Goal: Task Accomplishment & Management: Use online tool/utility

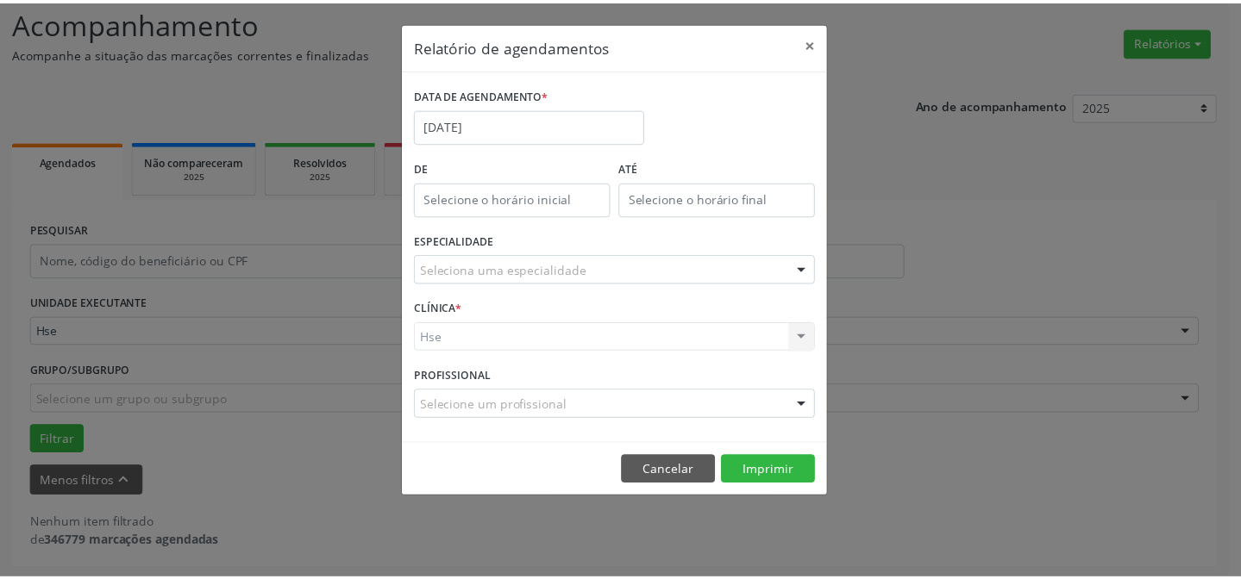
scroll to position [116, 0]
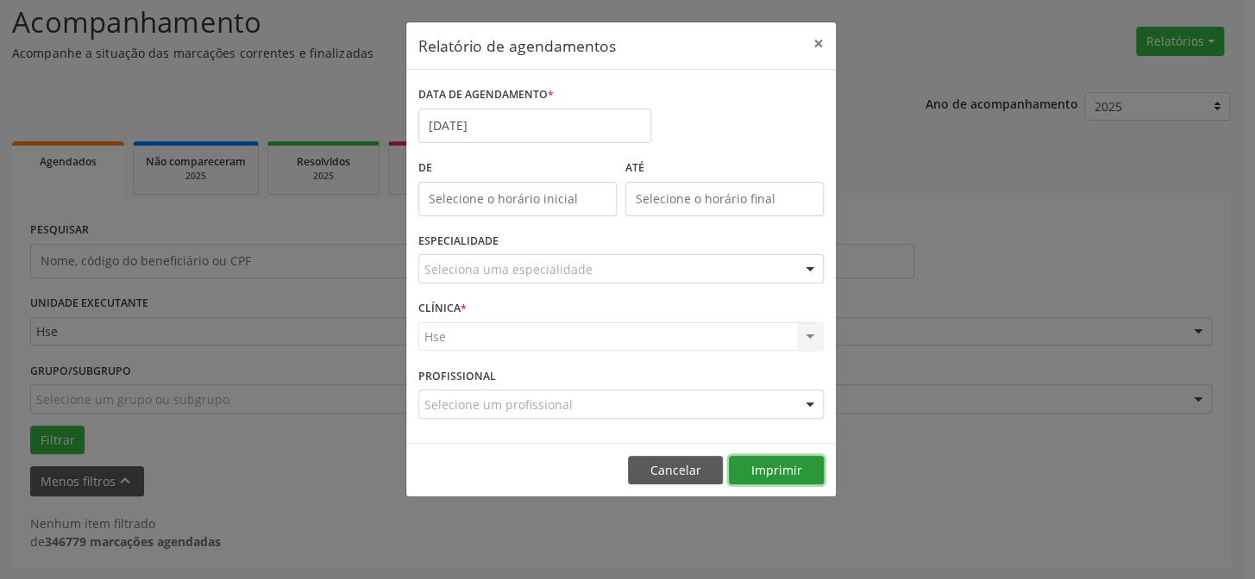
click at [773, 476] on button "Imprimir" at bounding box center [776, 470] width 95 height 29
click at [817, 45] on button "×" at bounding box center [818, 43] width 34 height 42
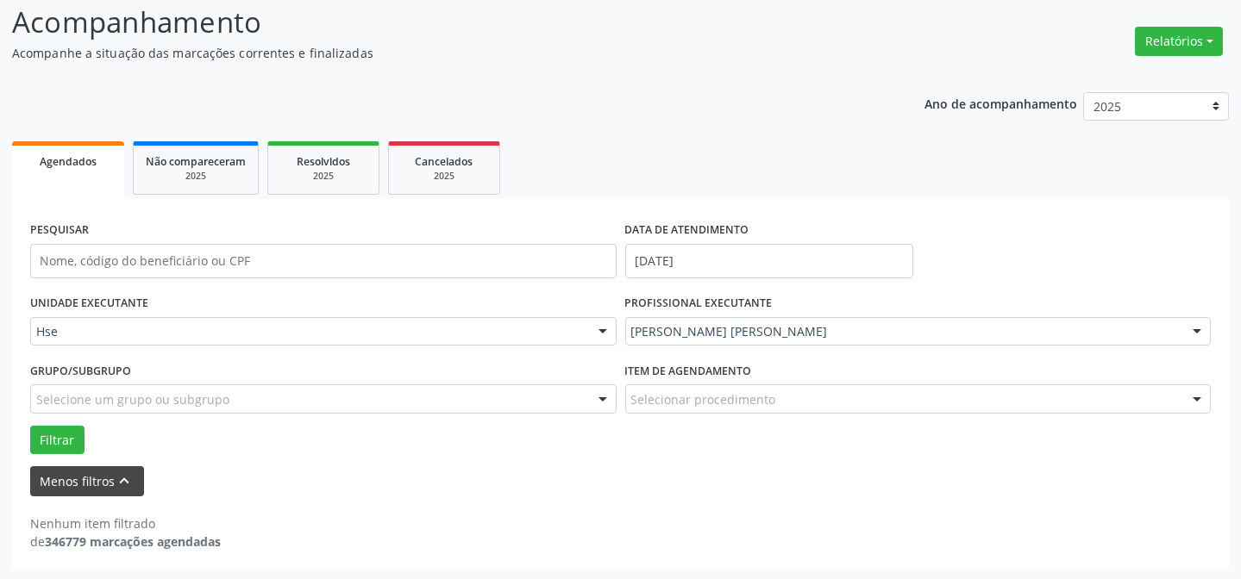
scroll to position [38, 0]
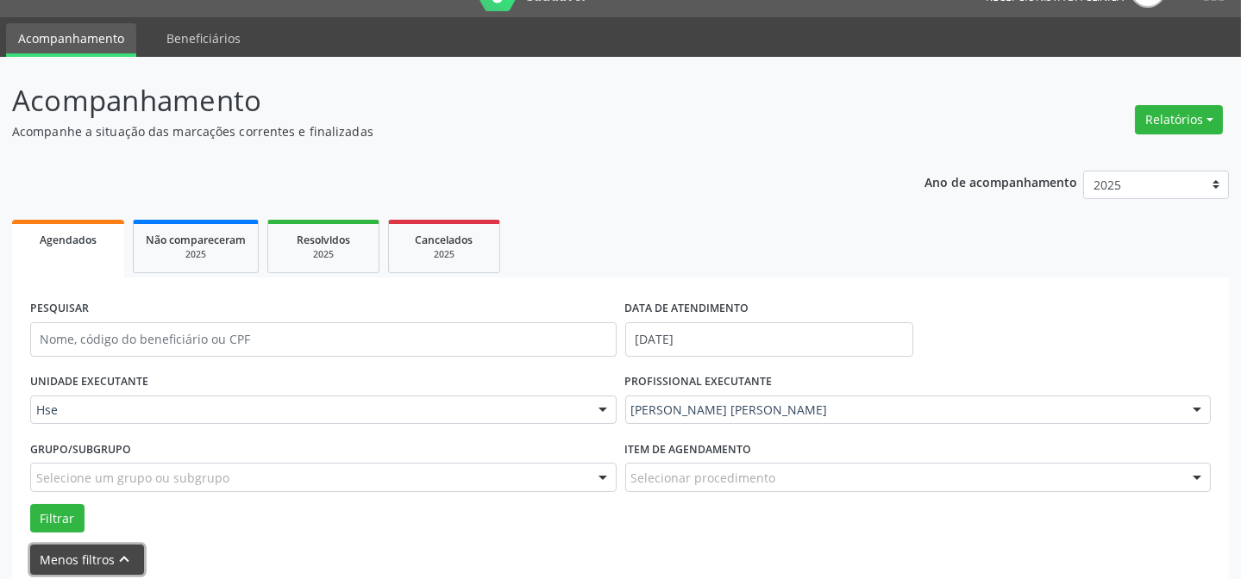
click at [72, 554] on button "Menos filtros keyboard_arrow_up" at bounding box center [87, 560] width 114 height 30
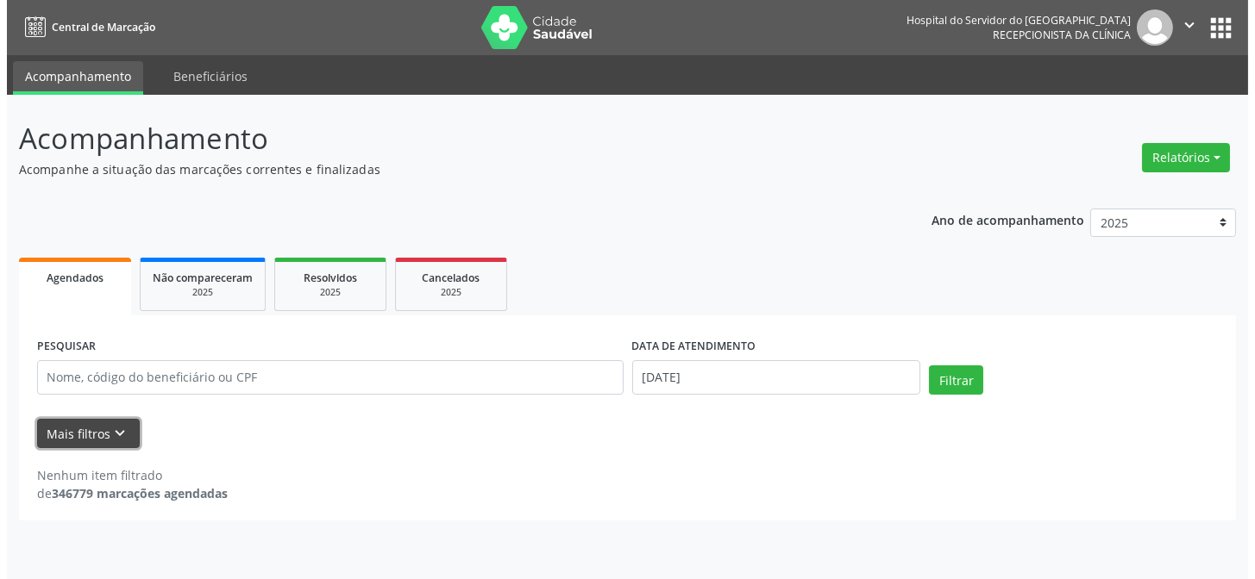
scroll to position [0, 0]
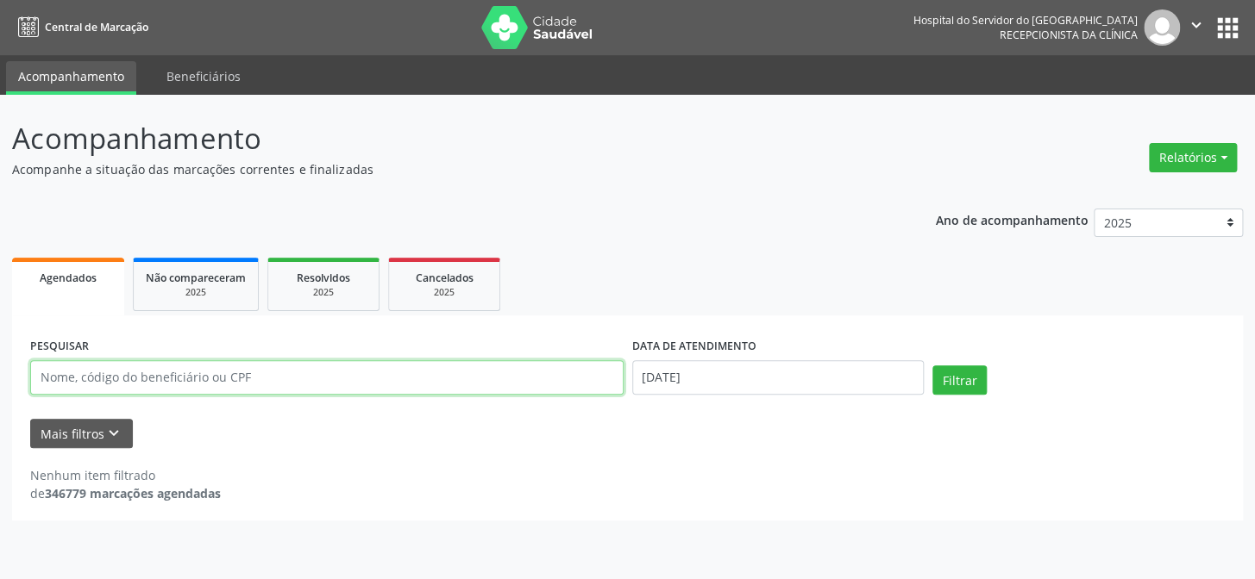
click at [135, 379] on input "text" at bounding box center [326, 377] width 593 height 34
type input "05503825420"
click at [932, 366] on button "Filtrar" at bounding box center [959, 380] width 54 height 29
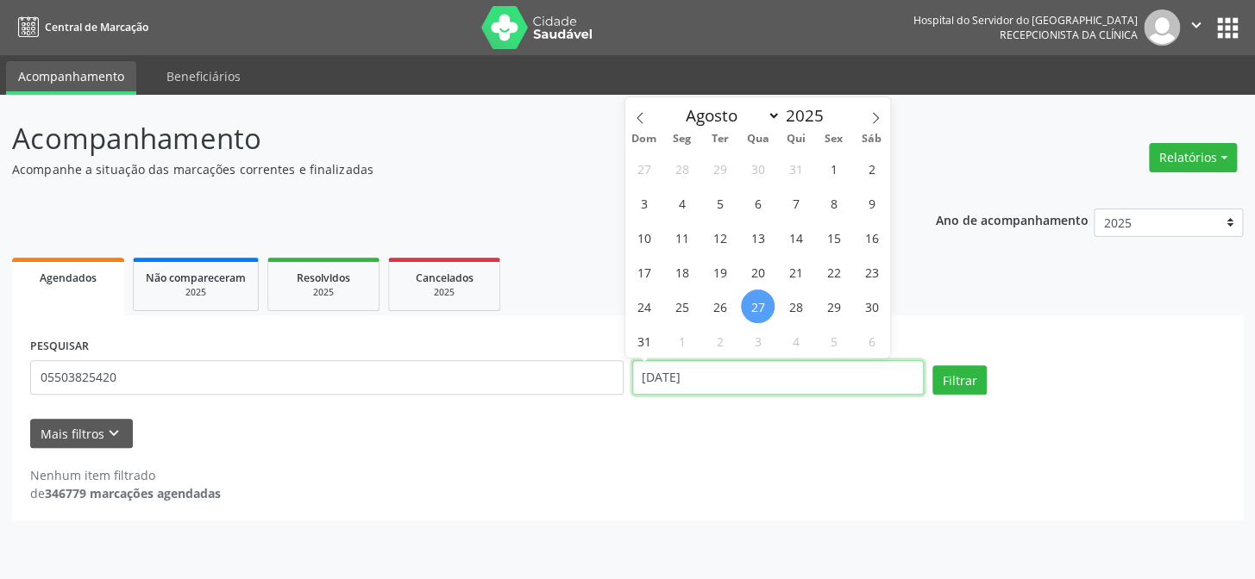
drag, startPoint x: 751, startPoint y: 375, endPoint x: 69, endPoint y: 404, distance: 682.7
click at [70, 404] on div "PESQUISAR 05503825420 DATA DE ATENDIMENTO [DATE] Filtrar" at bounding box center [627, 370] width 1203 height 73
click at [932, 366] on button "Filtrar" at bounding box center [959, 380] width 54 height 29
click at [1169, 153] on button "Relatórios" at bounding box center [1193, 157] width 88 height 29
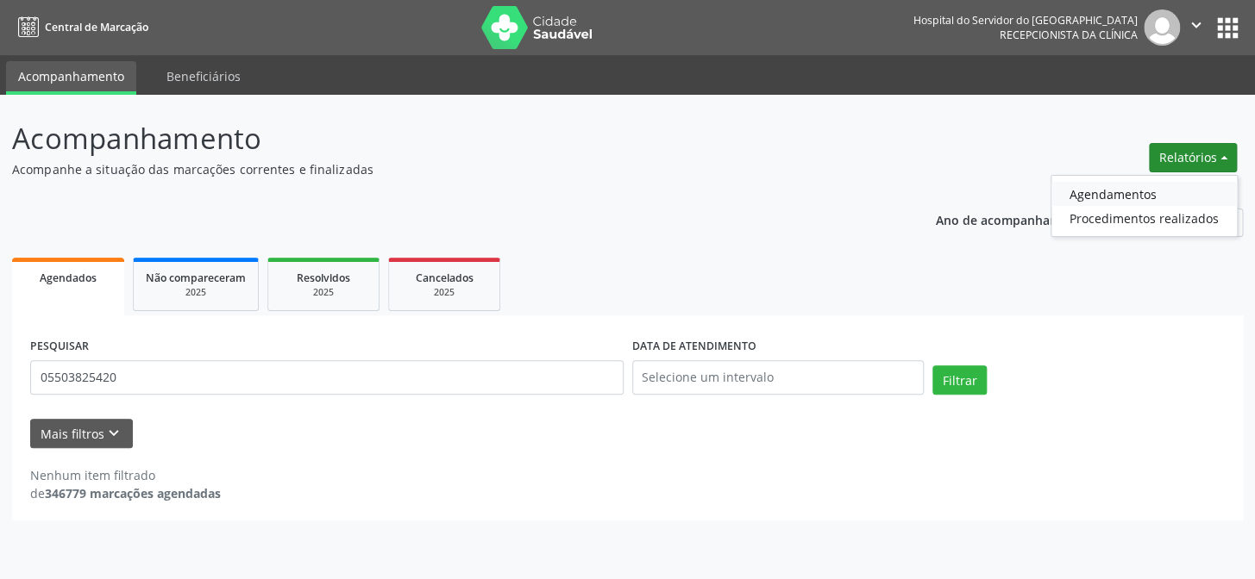
click at [1071, 197] on link "Agendamentos" at bounding box center [1143, 194] width 185 height 24
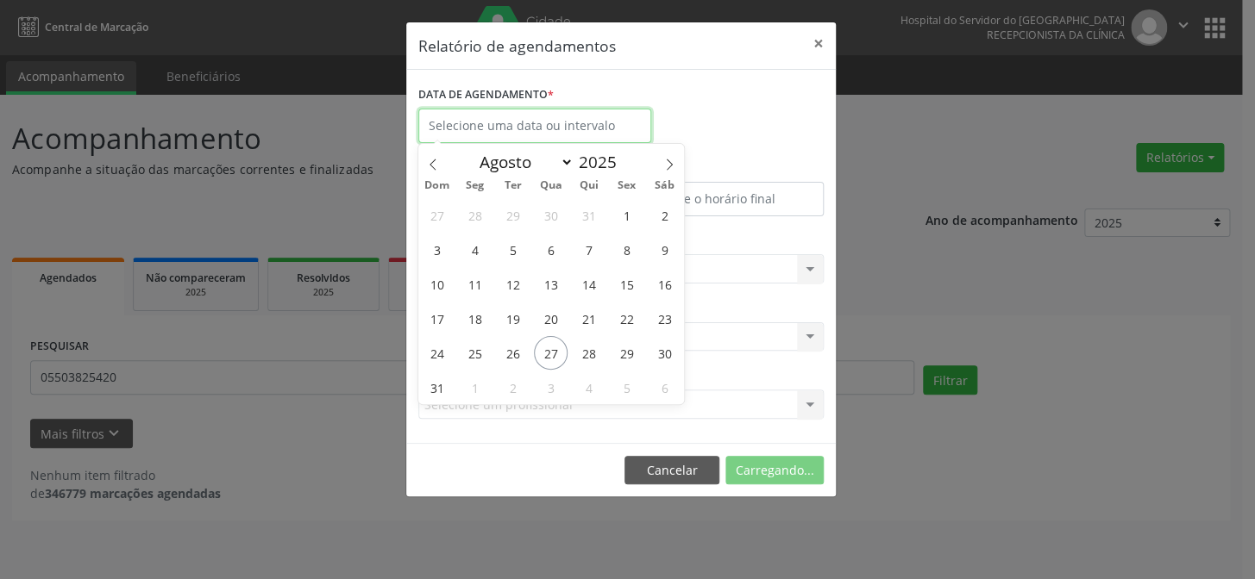
click at [550, 121] on input "text" at bounding box center [534, 126] width 233 height 34
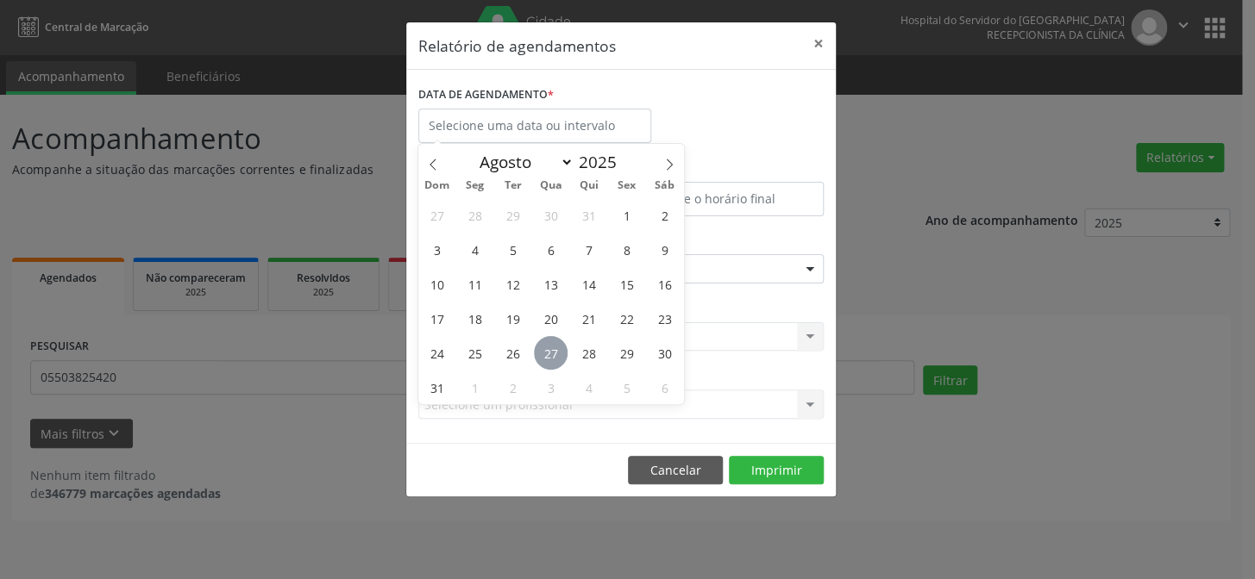
click at [562, 357] on span "27" at bounding box center [551, 353] width 34 height 34
type input "[DATE]"
click at [562, 357] on span "27" at bounding box center [551, 353] width 34 height 34
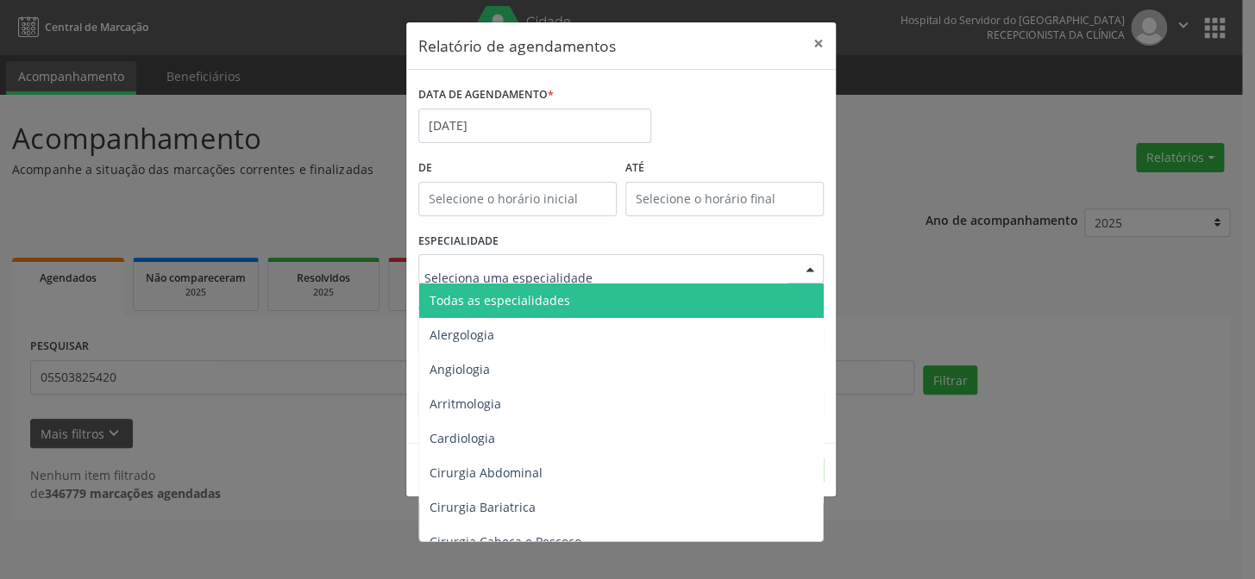
click at [490, 302] on span "Todas as especialidades" at bounding box center [499, 300] width 141 height 16
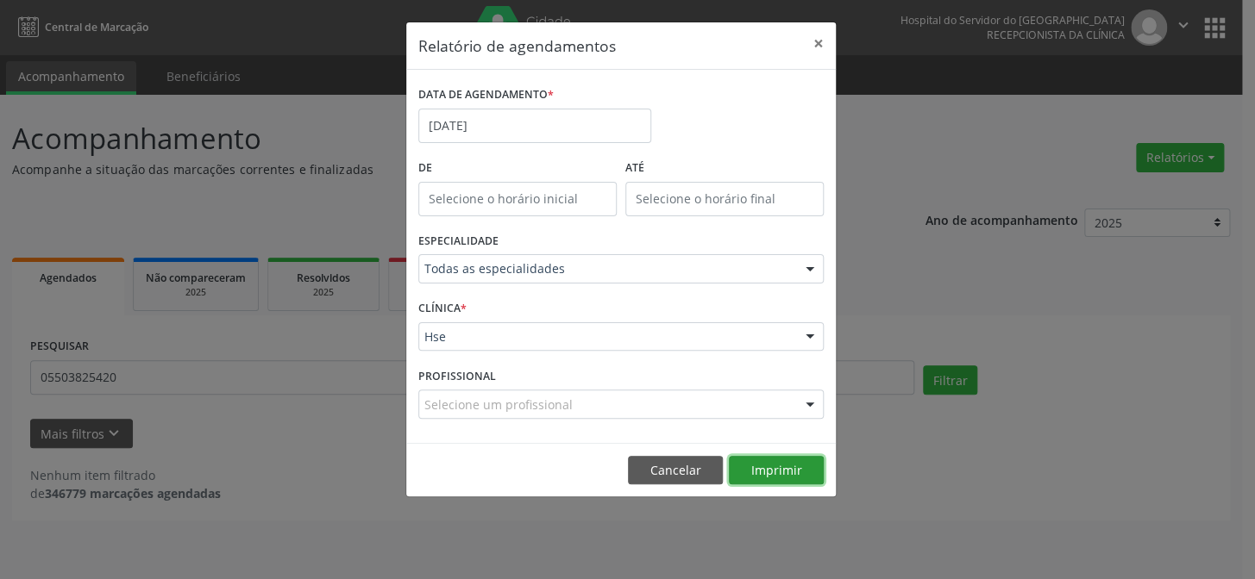
click at [791, 473] on button "Imprimir" at bounding box center [776, 470] width 95 height 29
click at [551, 120] on input "[DATE]" at bounding box center [534, 126] width 233 height 34
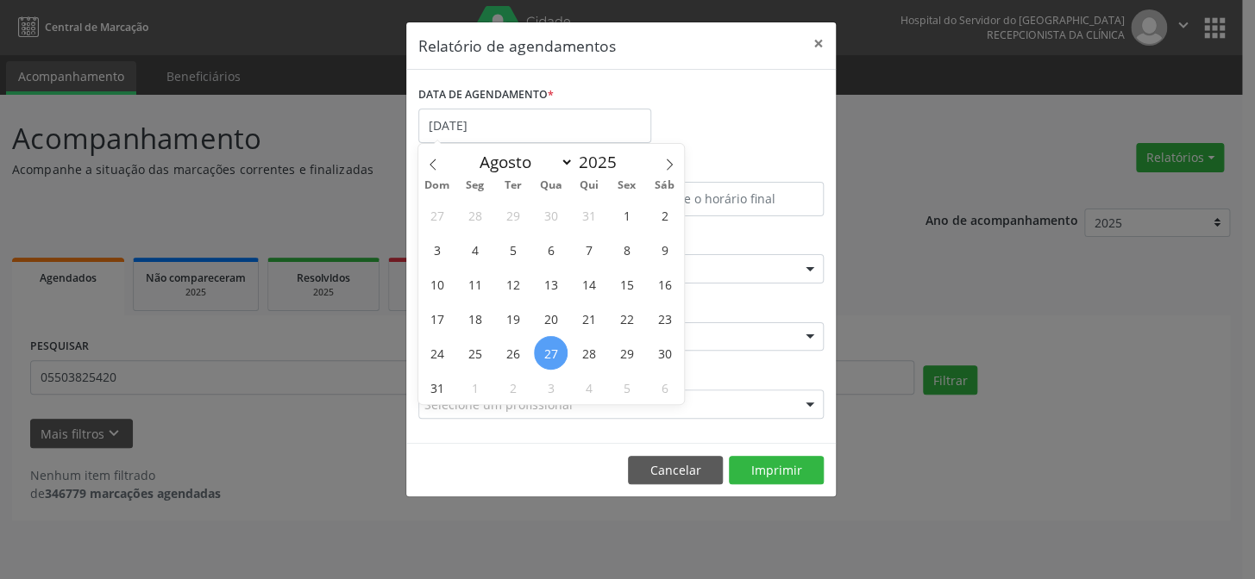
click at [547, 357] on span "27" at bounding box center [551, 353] width 34 height 34
type input "[DATE]"
click at [547, 357] on span "27" at bounding box center [551, 353] width 34 height 34
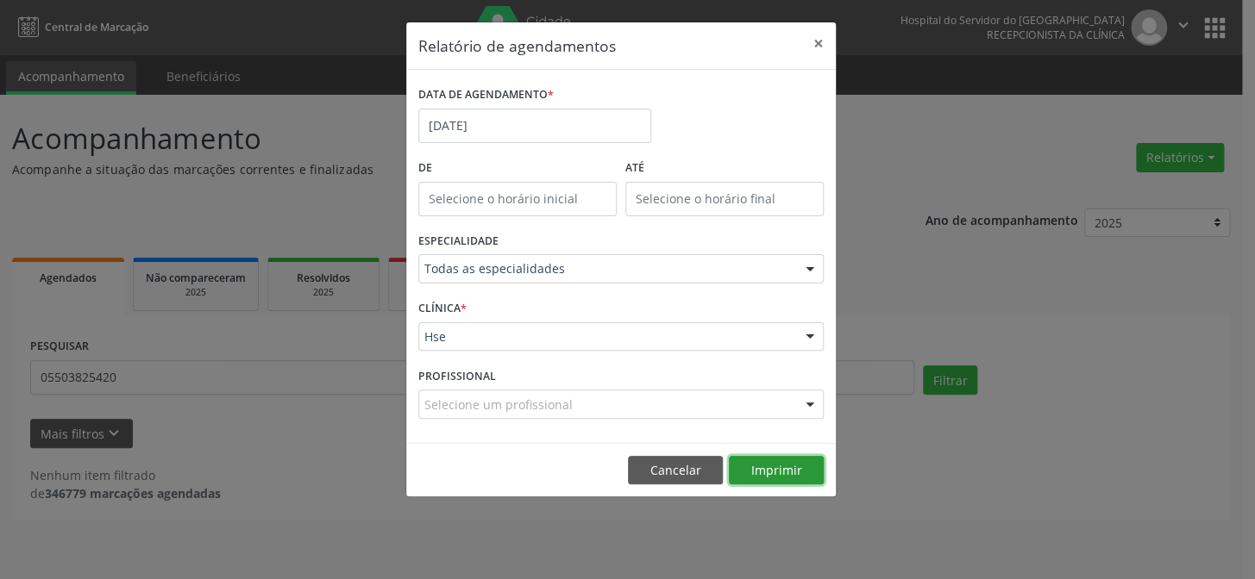
click at [748, 473] on button "Imprimir" at bounding box center [776, 470] width 95 height 29
